Goal: Obtain resource: Obtain resource

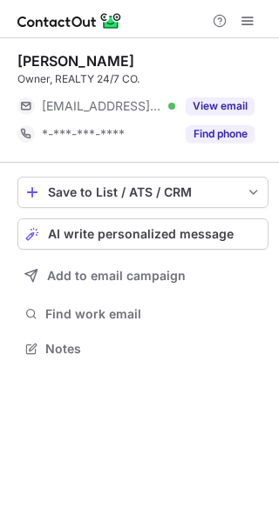
scroll to position [337, 279]
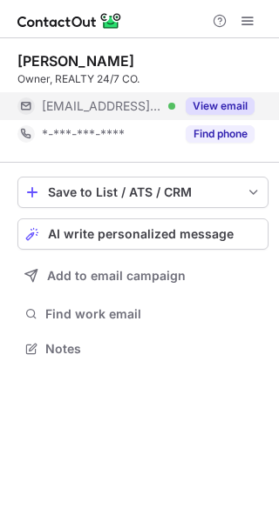
click at [227, 102] on button "View email" at bounding box center [219, 106] width 69 height 17
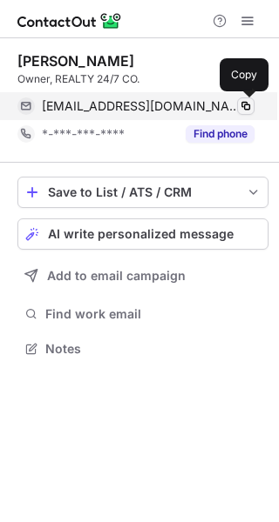
click at [246, 106] on span at bounding box center [246, 106] width 14 height 14
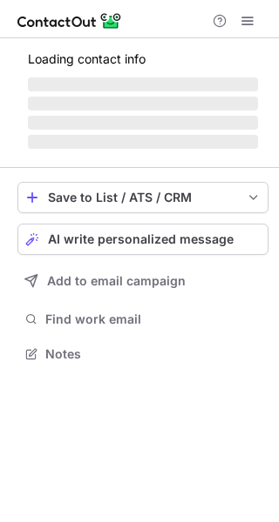
scroll to position [365, 279]
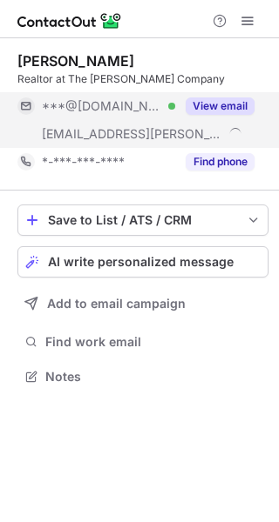
scroll to position [365, 279]
click at [216, 104] on button "View email" at bounding box center [219, 106] width 69 height 17
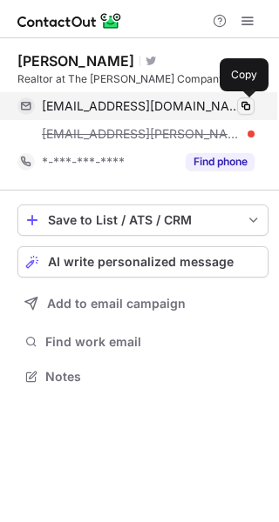
click at [241, 104] on span at bounding box center [246, 106] width 14 height 14
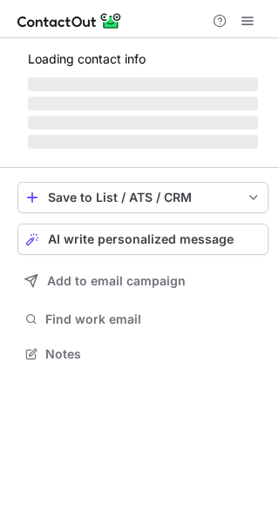
scroll to position [380, 279]
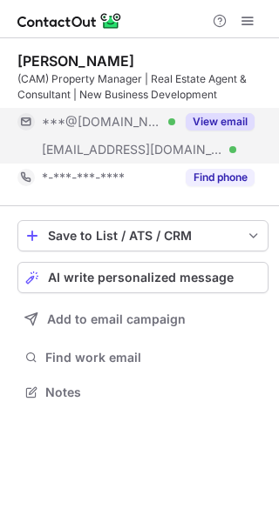
click at [235, 127] on button "View email" at bounding box center [219, 121] width 69 height 17
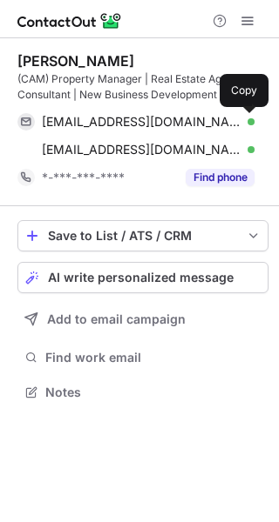
click at [248, 123] on span at bounding box center [246, 122] width 14 height 14
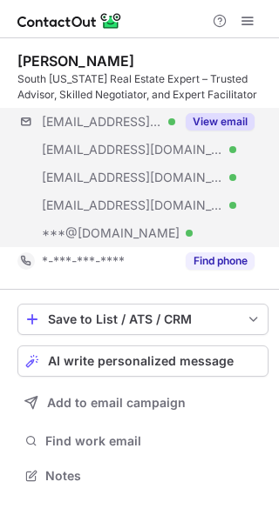
scroll to position [464, 279]
click at [206, 118] on button "View email" at bounding box center [219, 121] width 69 height 17
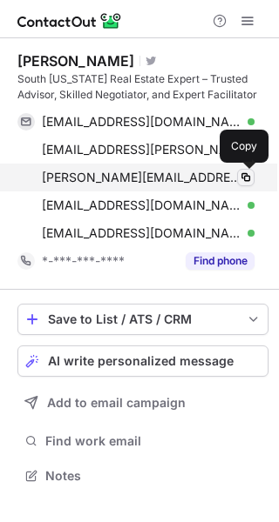
click at [242, 173] on span at bounding box center [246, 178] width 14 height 14
